Goal: Find specific page/section: Find specific page/section

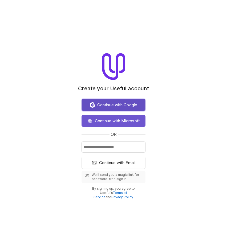
click at [121, 105] on span "Continue with Google" at bounding box center [117, 105] width 40 height 6
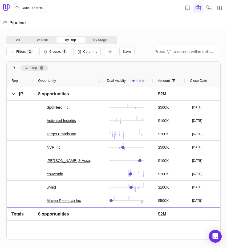
click at [0, 247] on div at bounding box center [0, 248] width 0 height 0
